Goal: Task Accomplishment & Management: Manage account settings

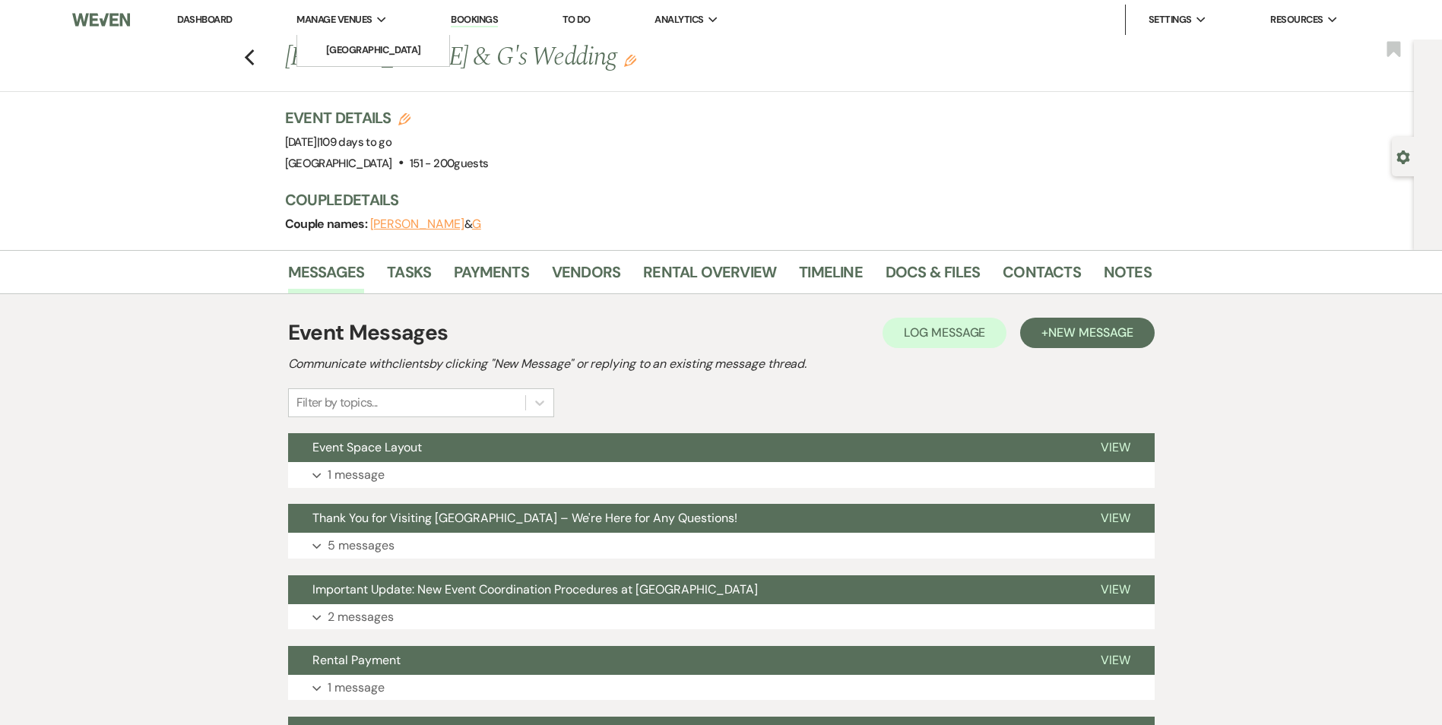
click at [350, 22] on span "Manage Venues" at bounding box center [334, 19] width 75 height 15
click at [348, 43] on li "[GEOGRAPHIC_DATA]" at bounding box center [373, 50] width 137 height 15
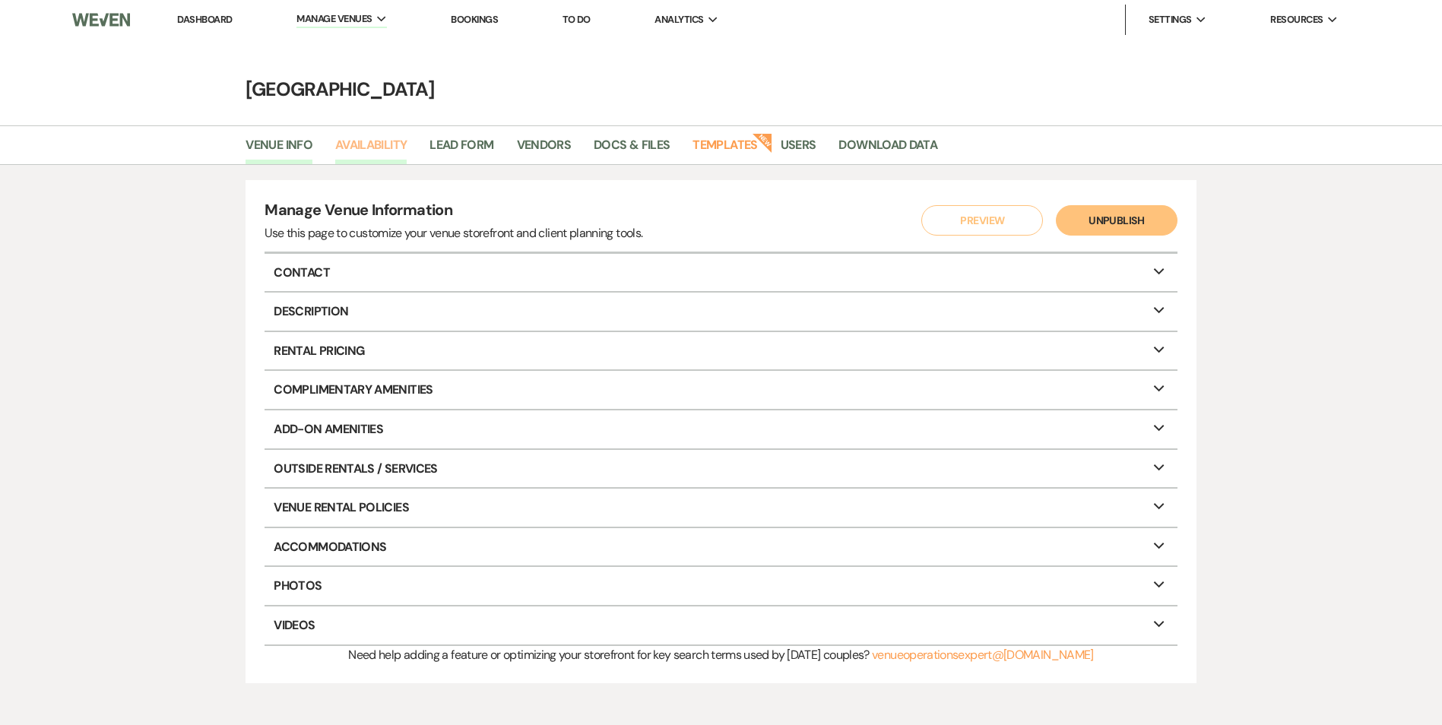
click at [373, 145] on link "Availability" at bounding box center [370, 149] width 71 height 29
select select "2"
select select "2026"
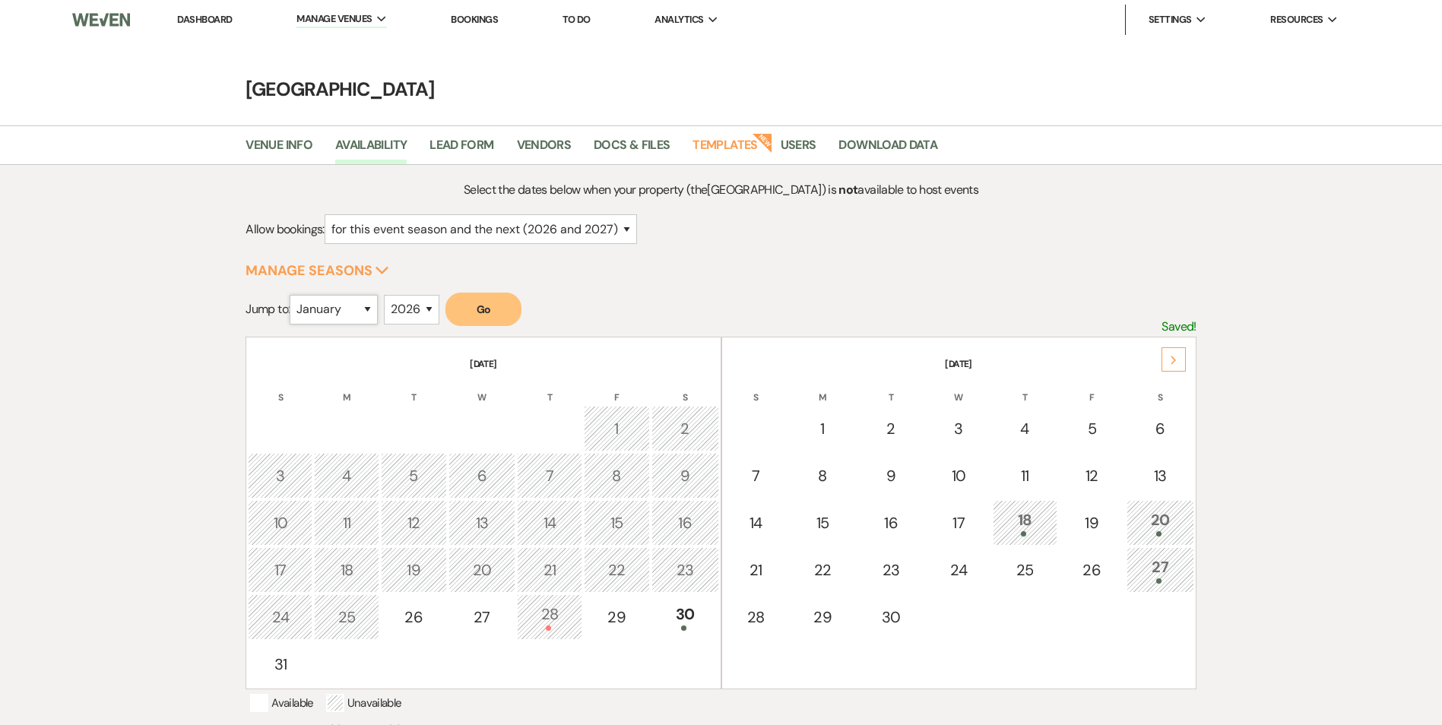
click at [369, 307] on select "January February March April May June July August September October November De…" at bounding box center [334, 310] width 88 height 30
click at [294, 295] on select "January February March April May June July August September October November De…" at bounding box center [334, 310] width 88 height 30
click at [404, 313] on select "2025 2026 2027 2028 2029" at bounding box center [412, 310] width 56 height 30
click at [389, 295] on select "2025 2026 2027 2028 2029" at bounding box center [412, 310] width 56 height 30
click at [505, 329] on form "Jump to: January February March April May June July August September October No…" at bounding box center [721, 315] width 950 height 44
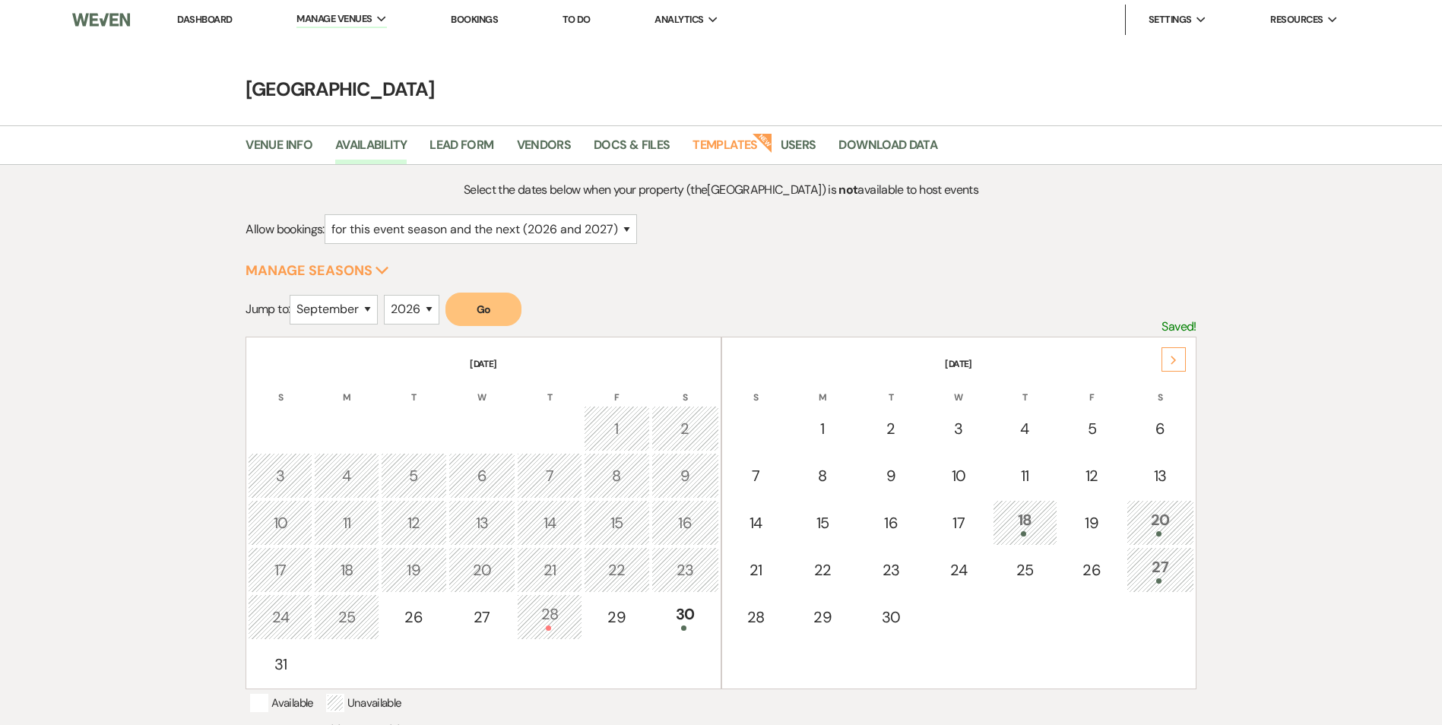
click at [503, 311] on button "Go" at bounding box center [484, 309] width 76 height 33
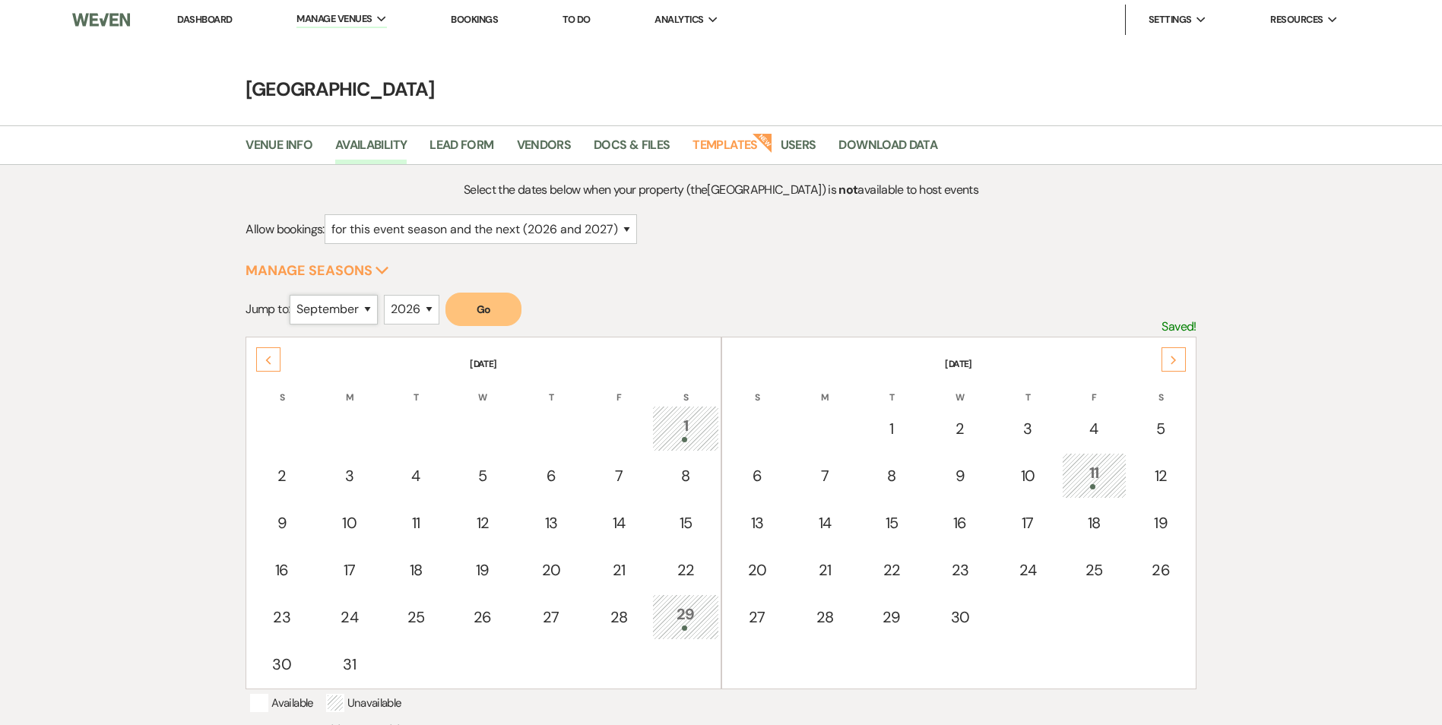
click at [360, 313] on select "January February March April May June July August September October November De…" at bounding box center [334, 310] width 88 height 30
select select "4"
click at [294, 295] on select "January February March April May June July August September October November De…" at bounding box center [334, 310] width 88 height 30
click at [481, 307] on button "Go" at bounding box center [484, 309] width 76 height 33
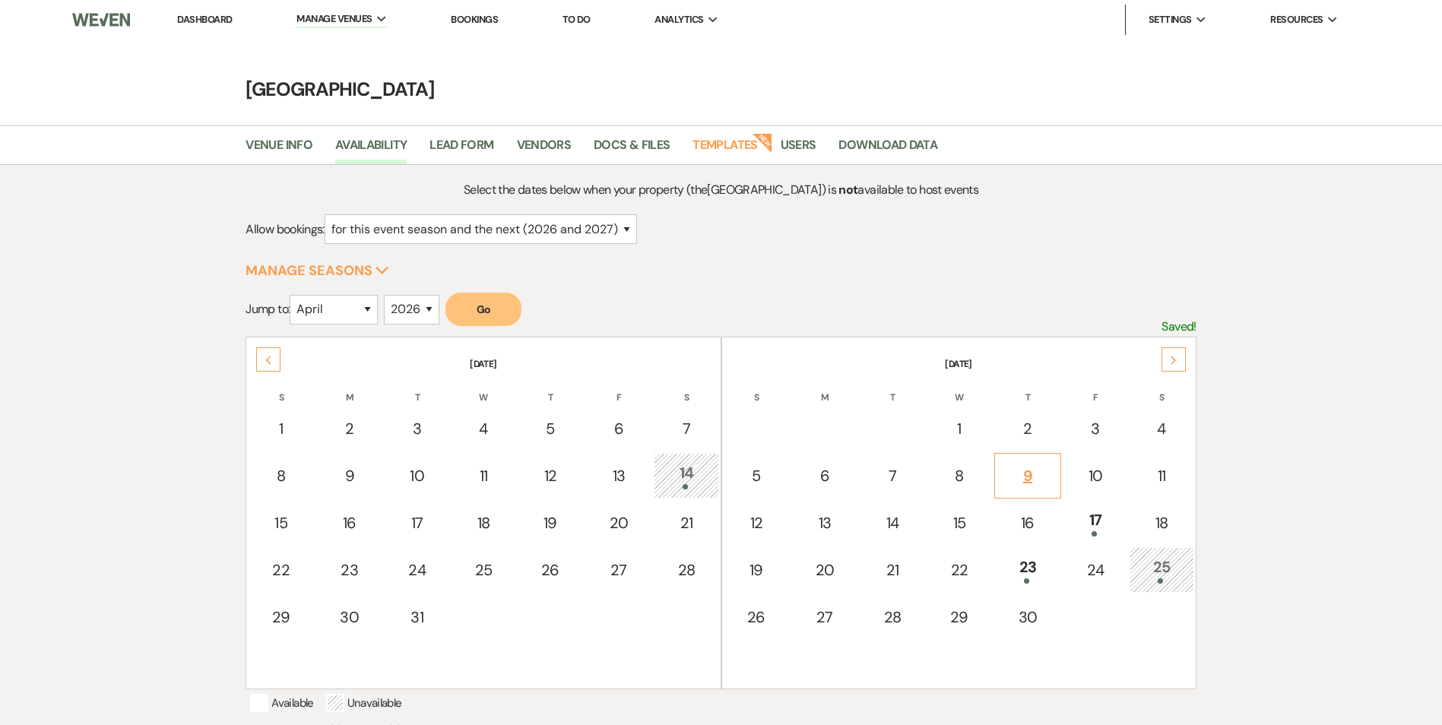
click at [1044, 470] on div "9" at bounding box center [1028, 476] width 51 height 23
select select "other"
select select "false"
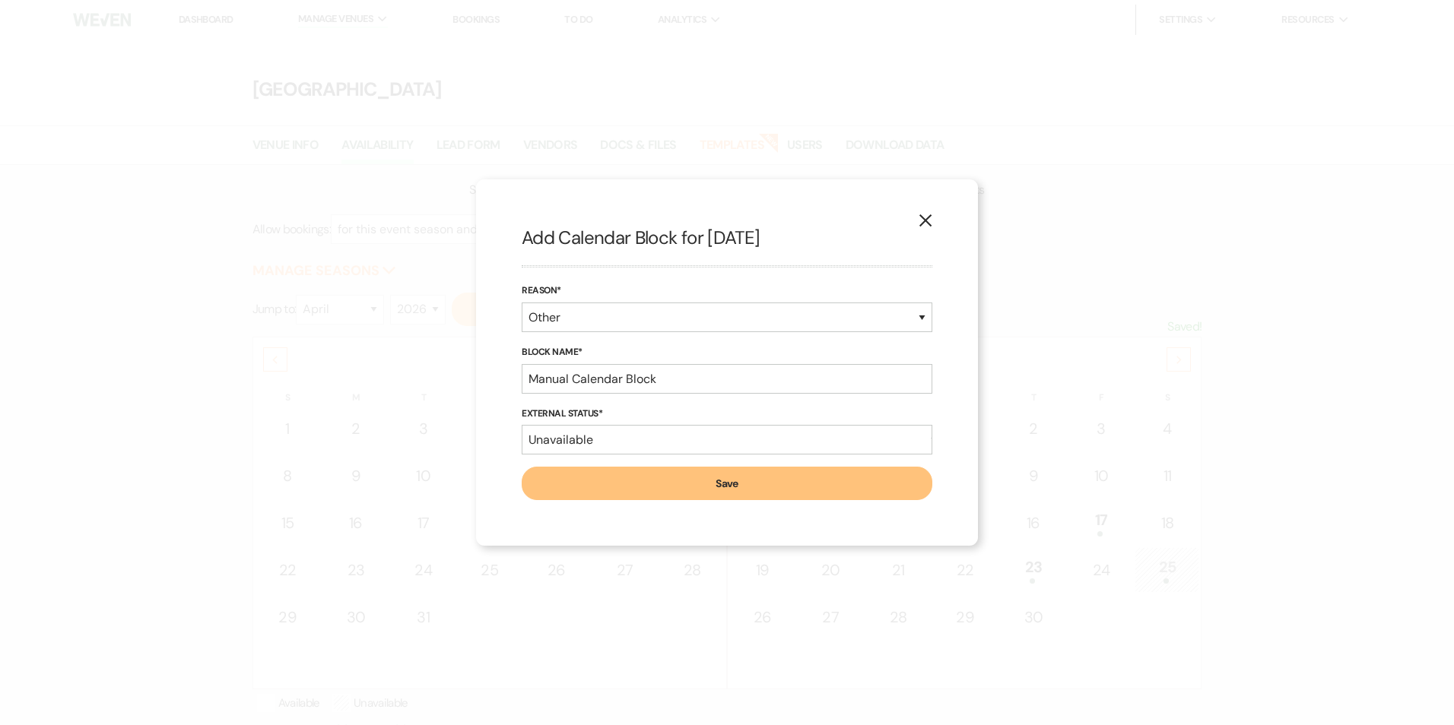
click at [928, 221] on icon "X" at bounding box center [926, 221] width 14 height 14
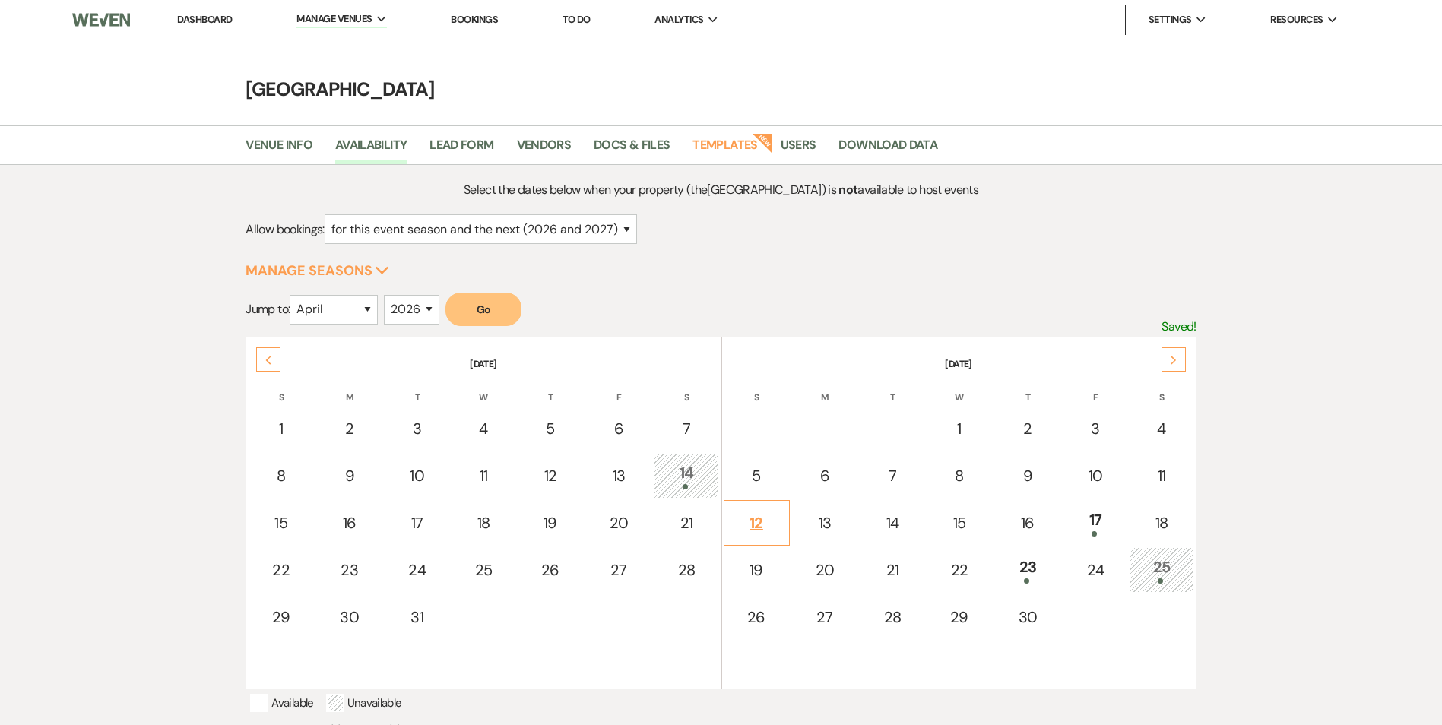
click at [772, 512] on div "12" at bounding box center [756, 523] width 49 height 23
select select "other"
select select "false"
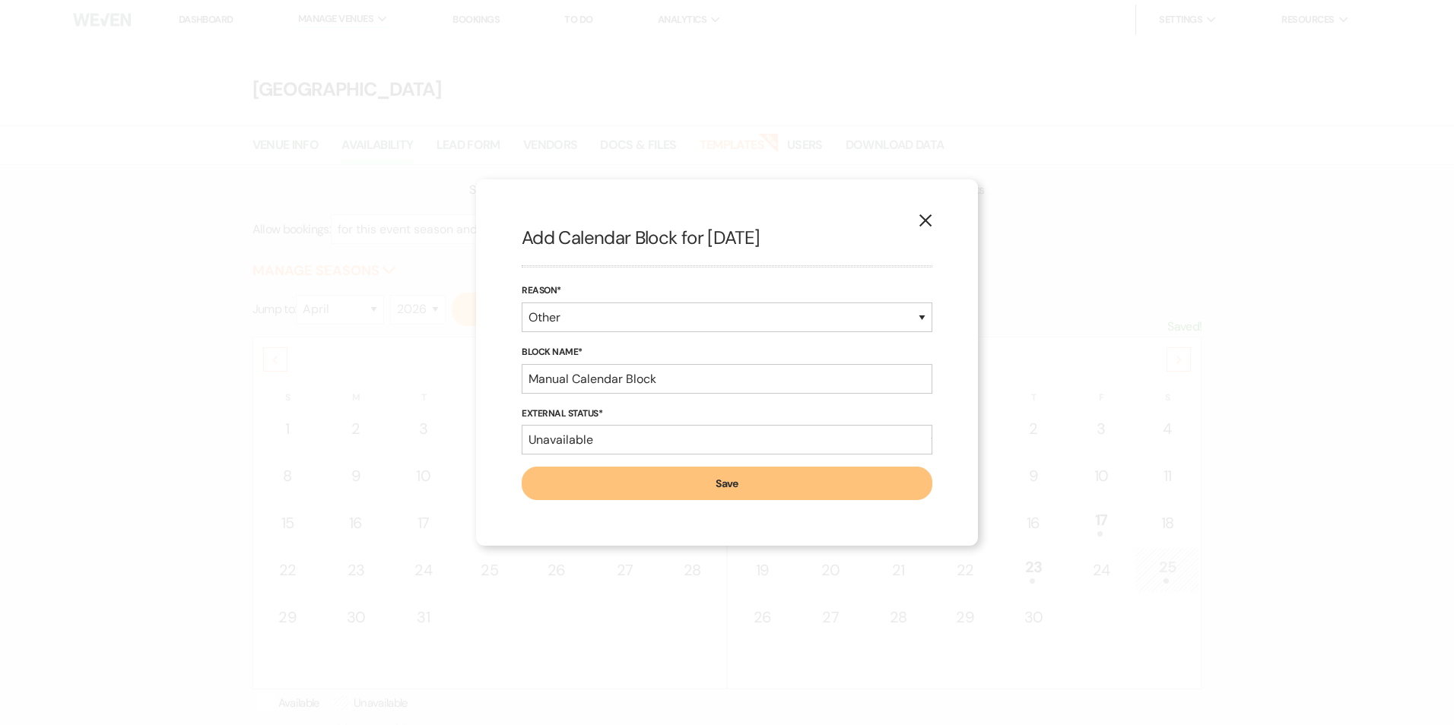
click at [923, 222] on icon "X" at bounding box center [926, 221] width 14 height 14
